Goal: Complete application form: Complete application form

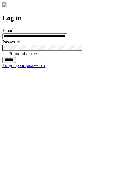
type input "**********"
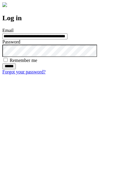
click at [16, 69] on input "******" at bounding box center [8, 66] width 13 height 6
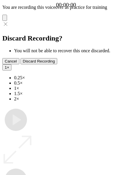
type input "**********"
